Goal: Task Accomplishment & Management: Use online tool/utility

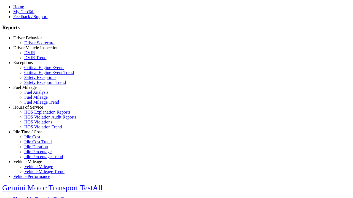
click at [32, 110] on link "Hours of Service" at bounding box center [28, 107] width 30 height 5
click at [36, 129] on link "HOS Violation Trend" at bounding box center [43, 127] width 38 height 5
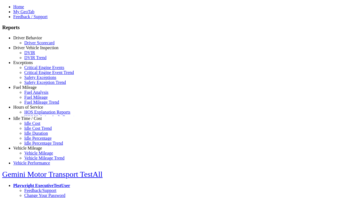
select select "**********"
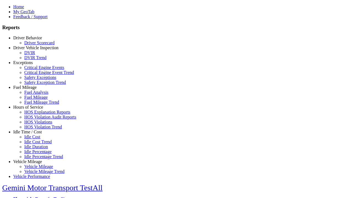
type input "**********"
